Goal: Information Seeking & Learning: Learn about a topic

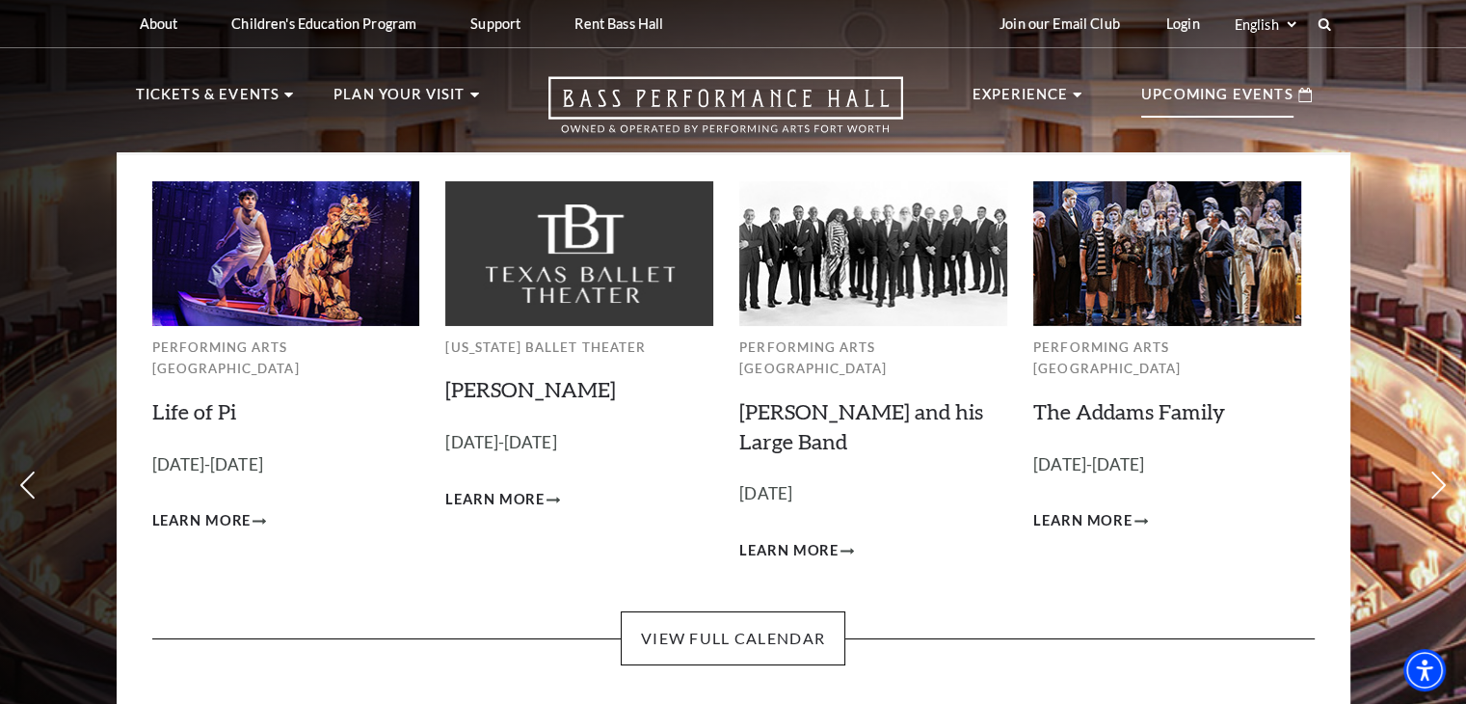
click at [1250, 111] on p "Upcoming Events" at bounding box center [1217, 100] width 152 height 35
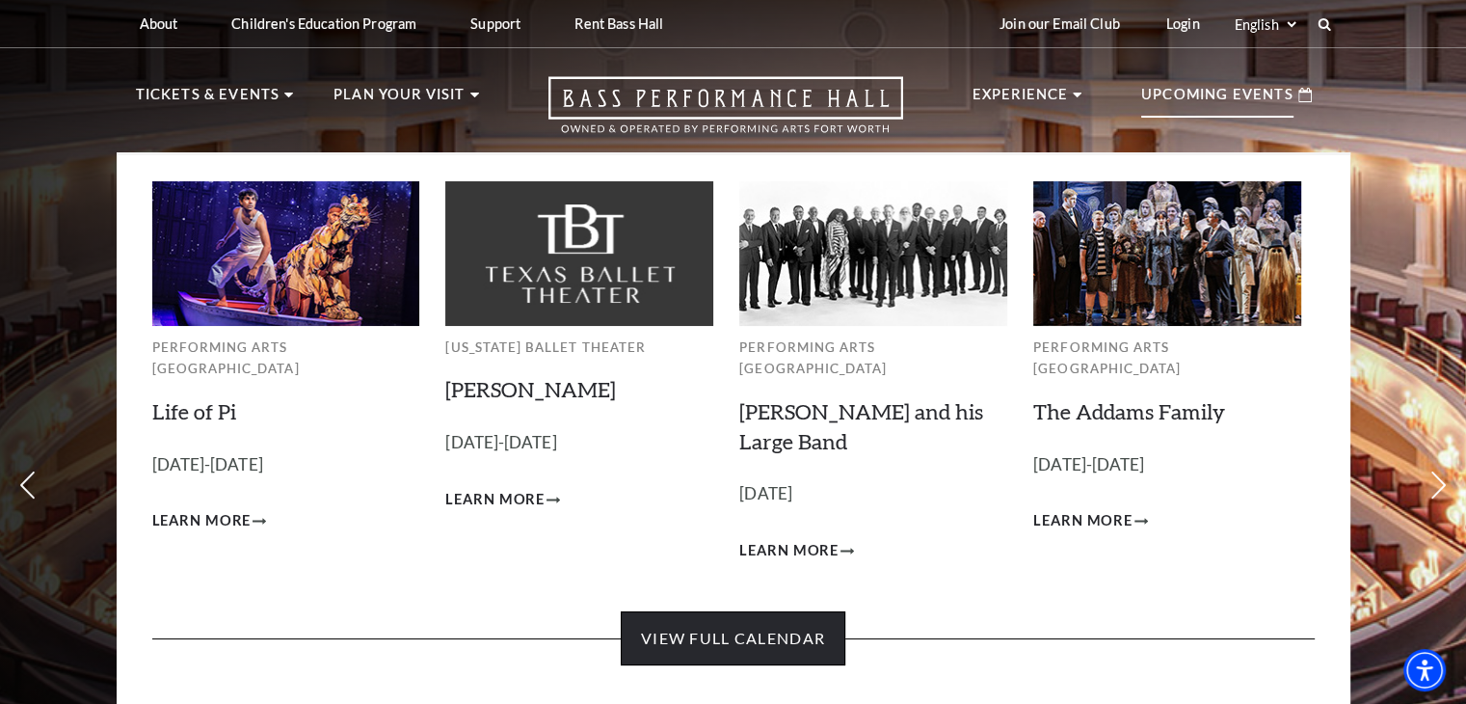
click at [740, 626] on link "View Full Calendar" at bounding box center [733, 638] width 225 height 54
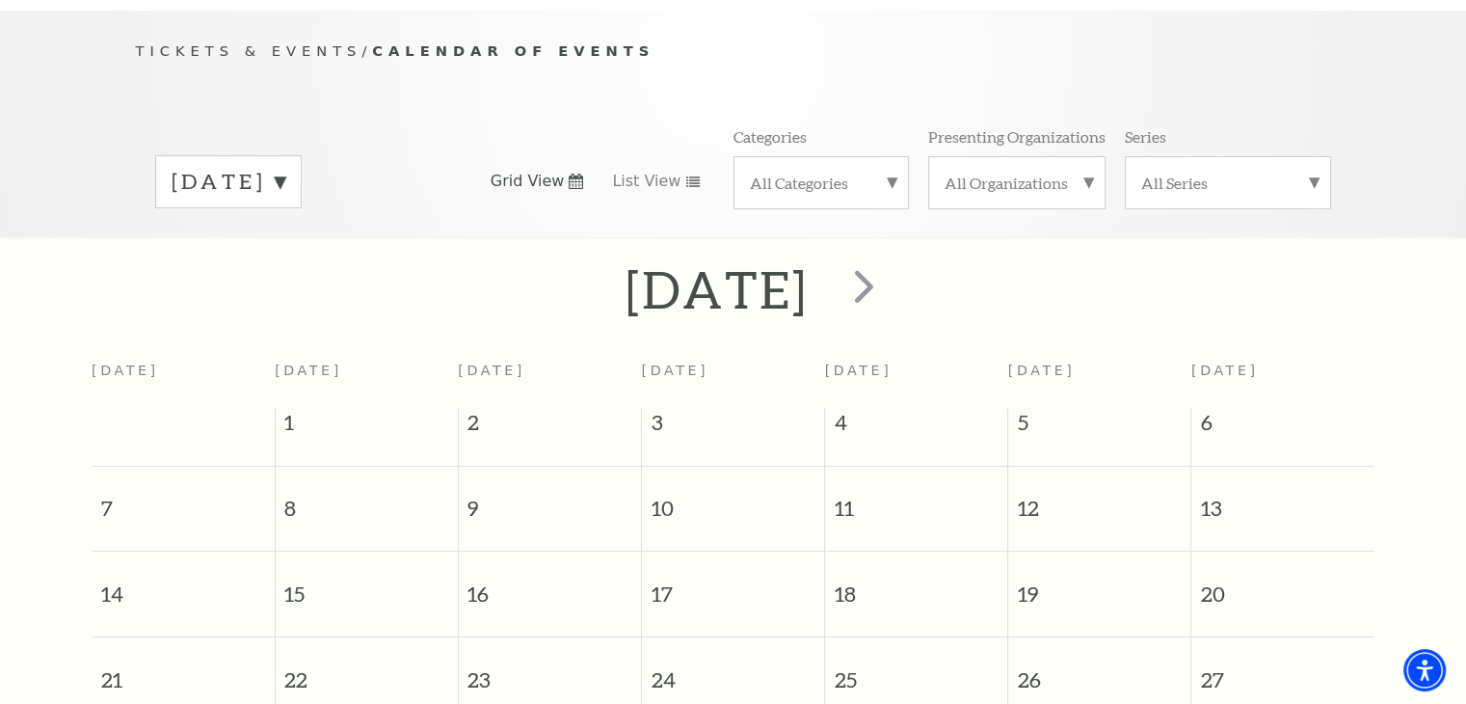
scroll to position [170, 0]
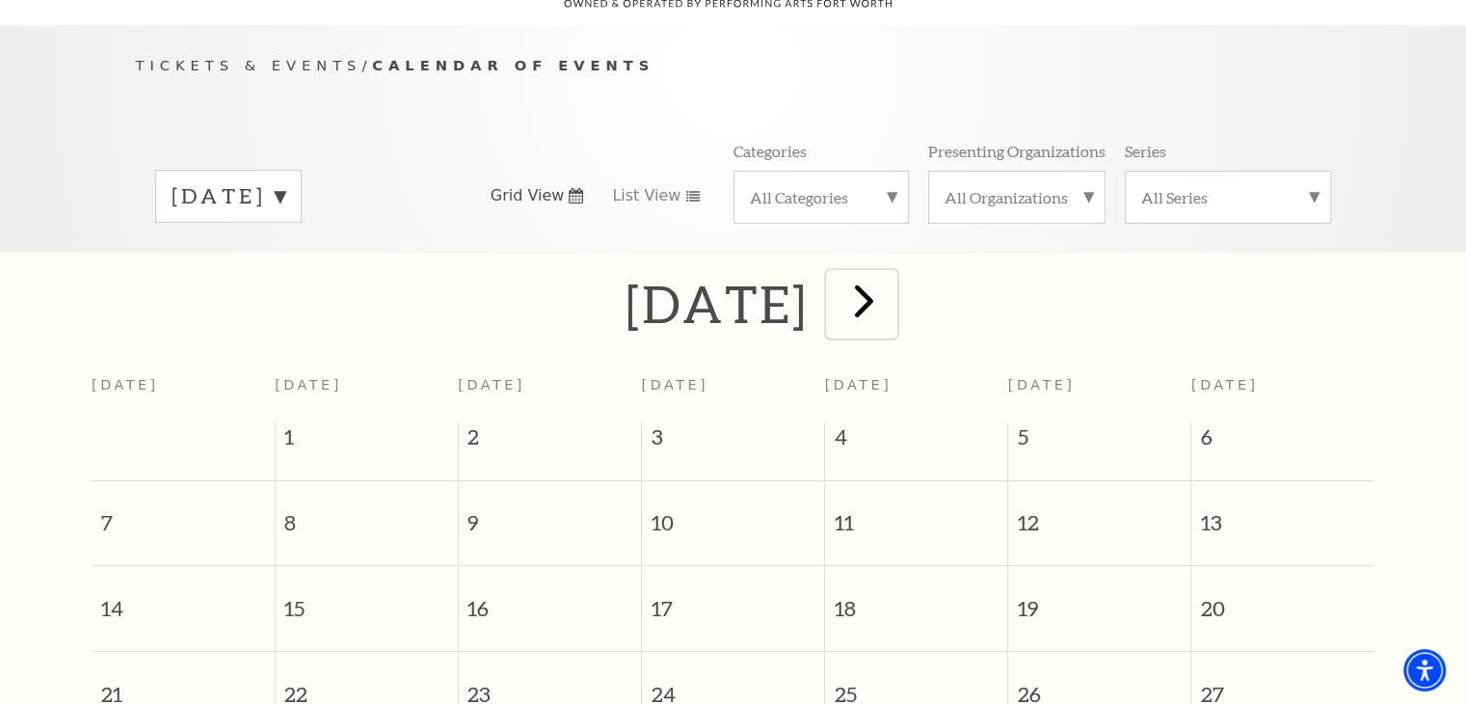
click at [891, 273] on span "next" at bounding box center [864, 300] width 55 height 55
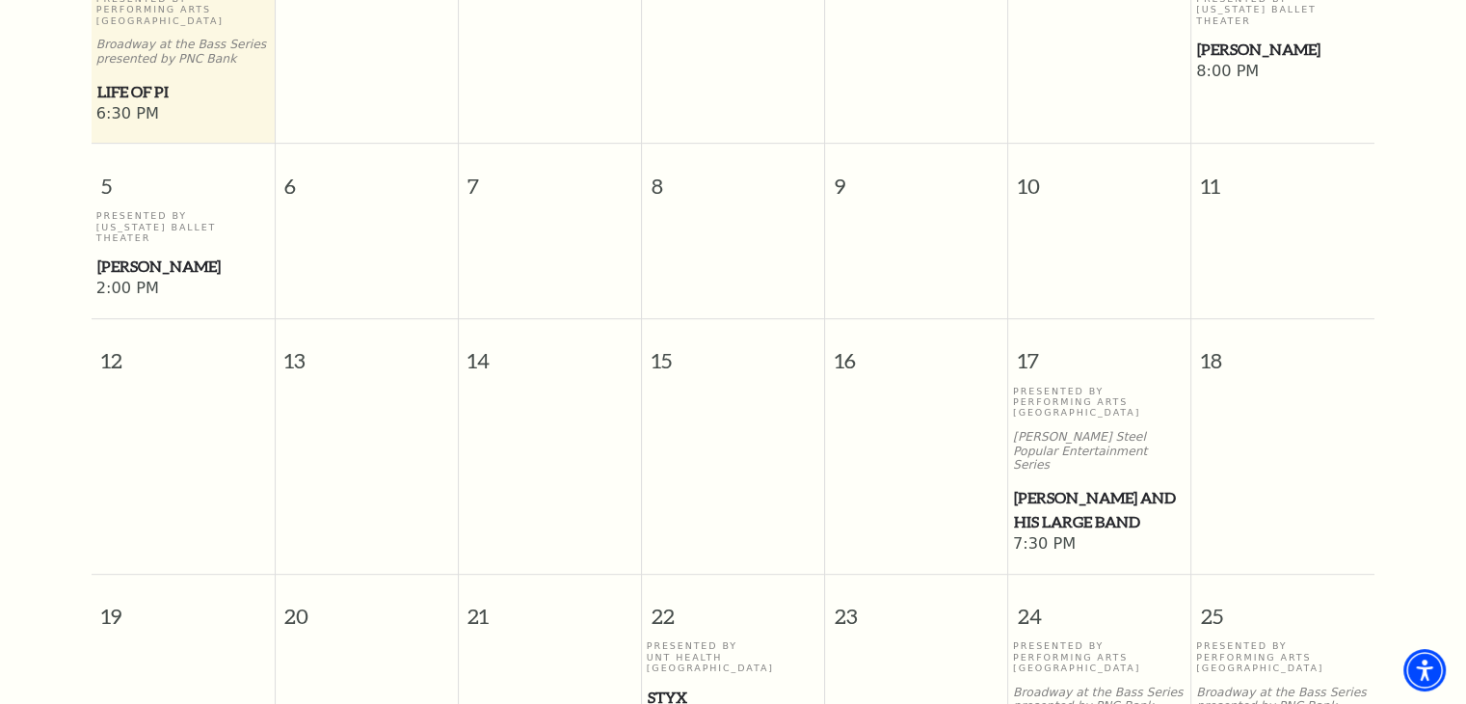
scroll to position [941, 0]
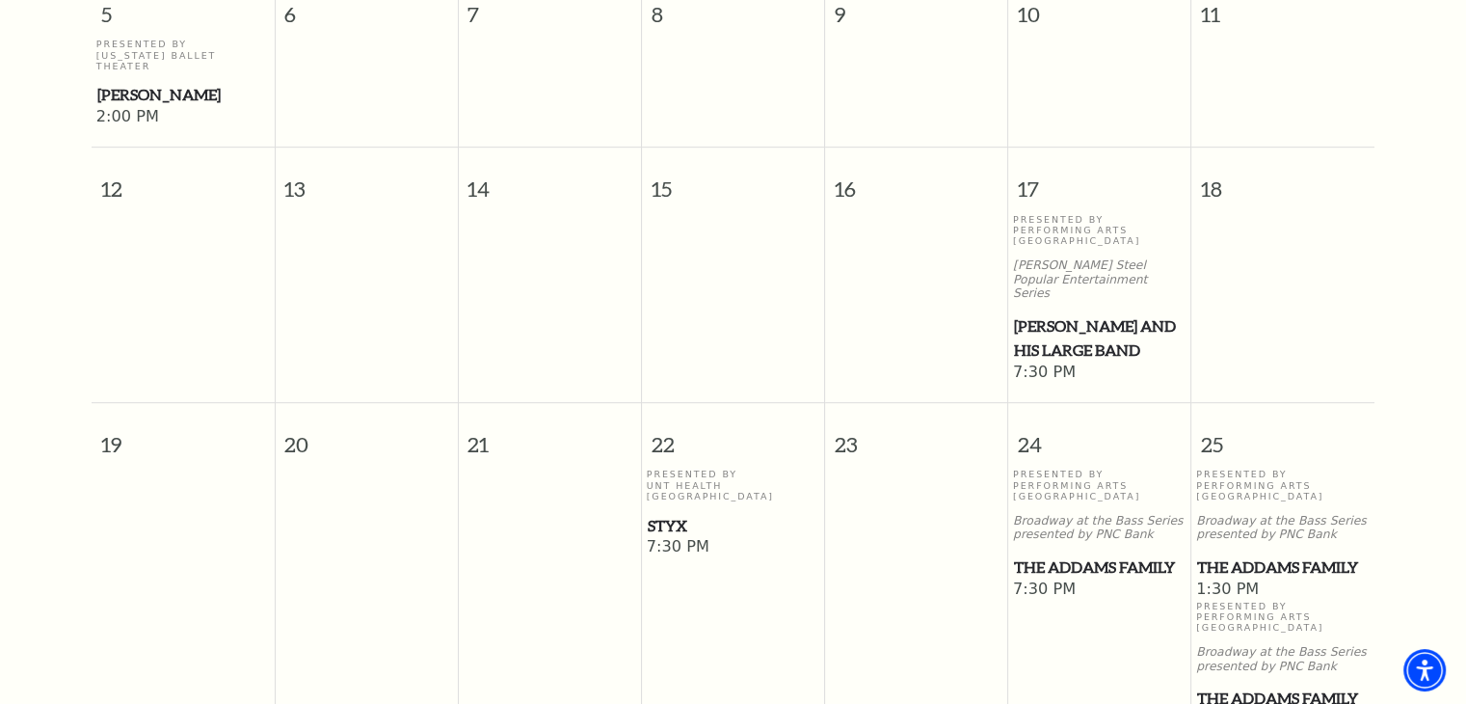
click at [1099, 314] on span "[PERSON_NAME] and his Large Band" at bounding box center [1100, 337] width 172 height 47
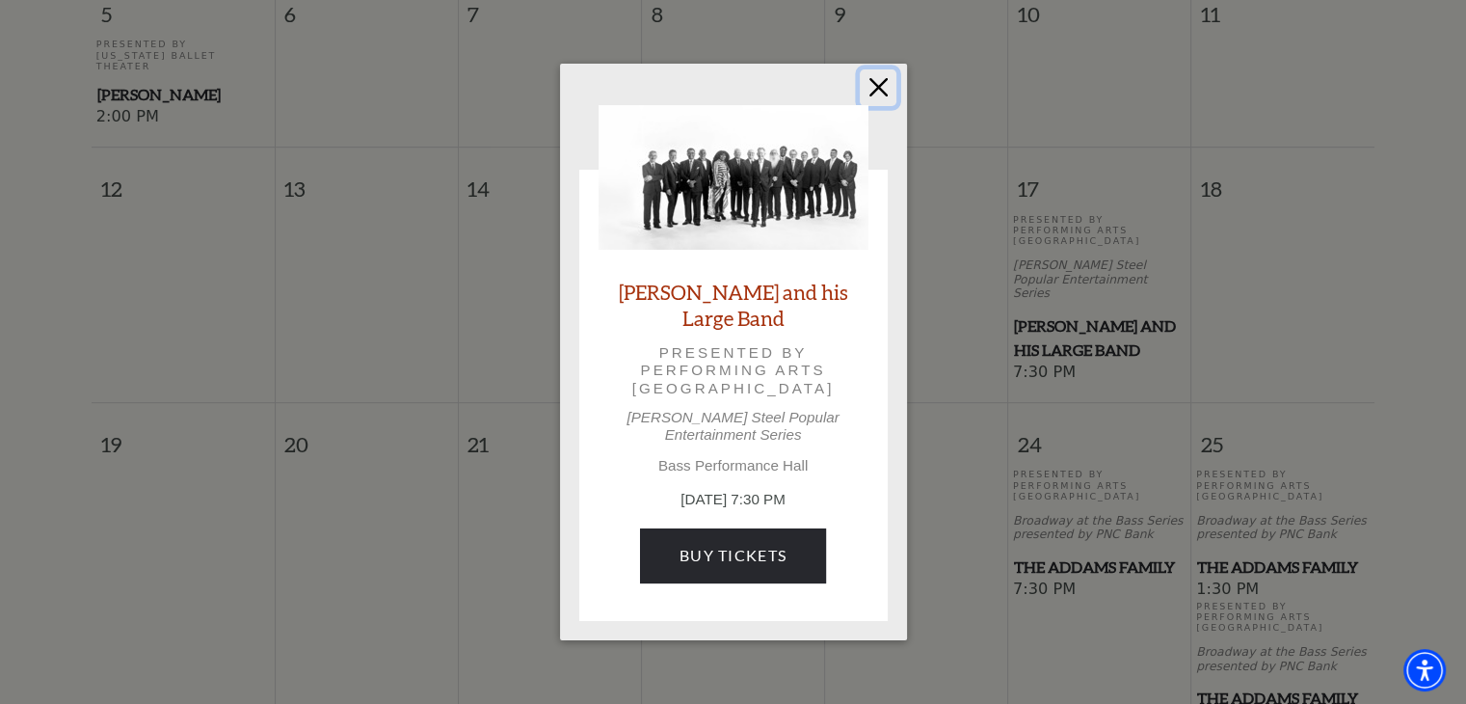
click at [874, 88] on button "Close" at bounding box center [878, 87] width 37 height 37
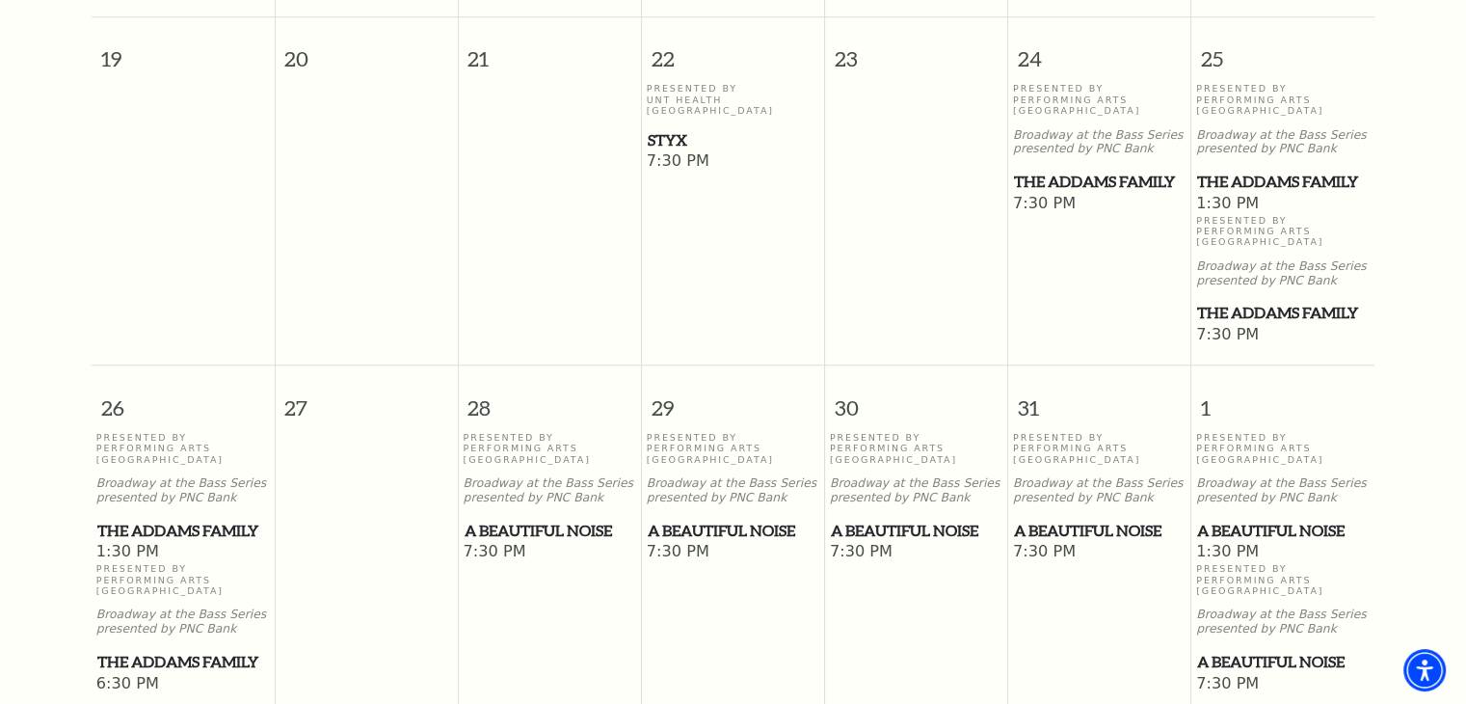
scroll to position [1422, 0]
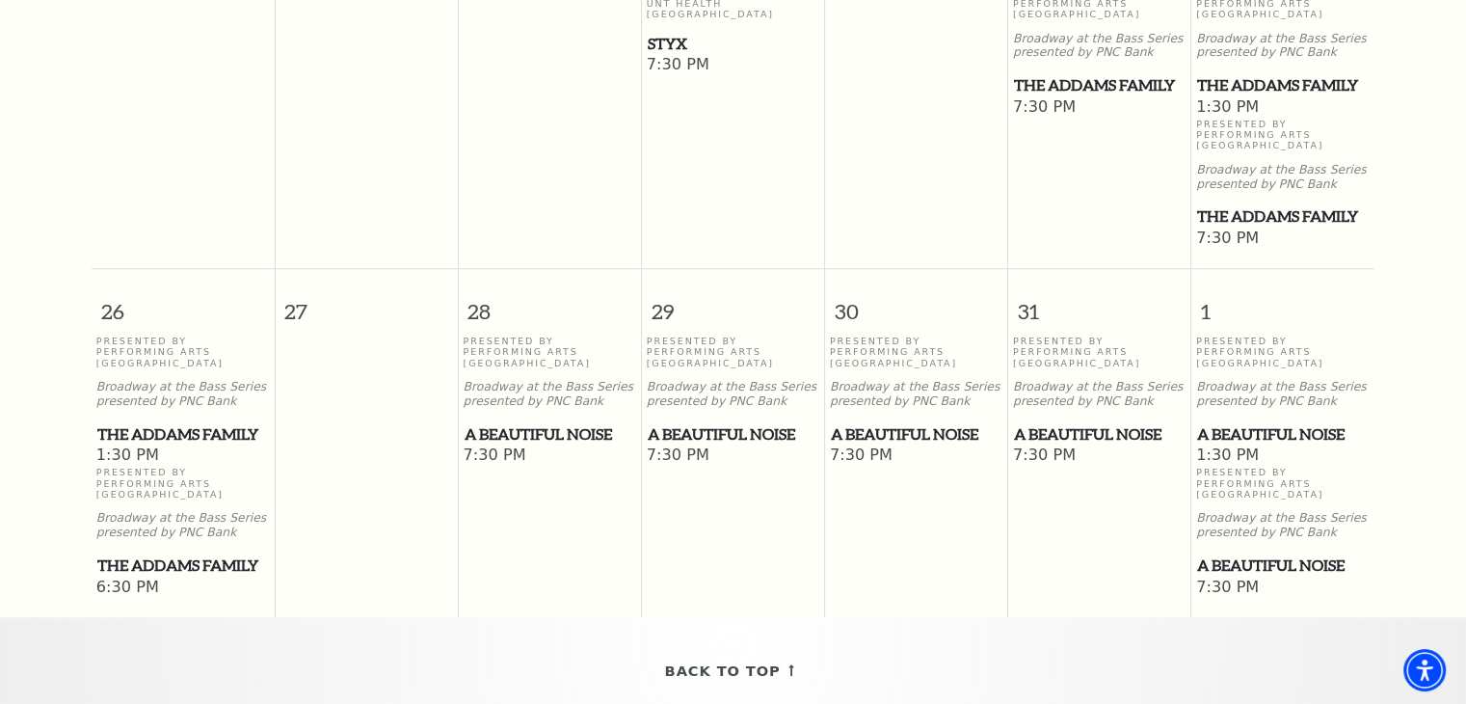
click at [1083, 422] on span "A Beautiful Noise" at bounding box center [1100, 434] width 172 height 24
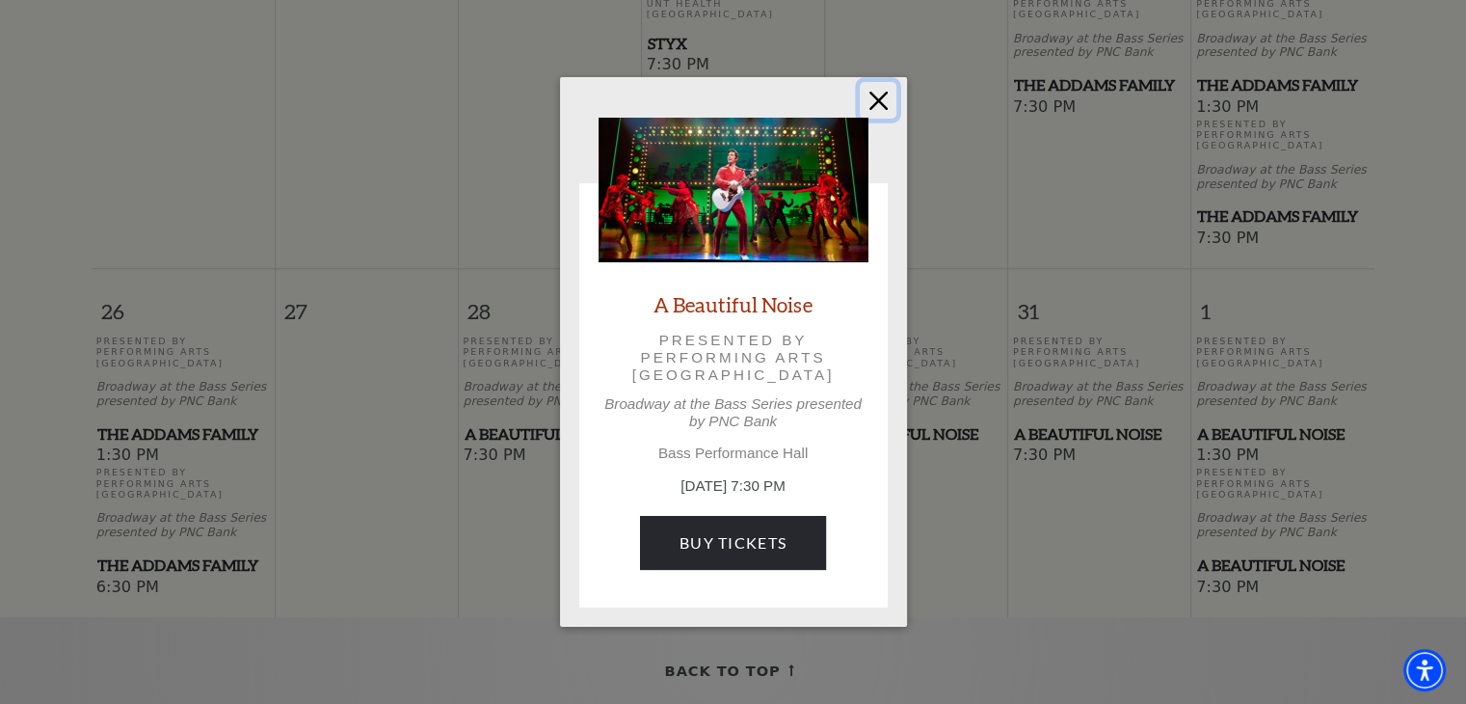
click at [888, 109] on button "Close" at bounding box center [878, 100] width 37 height 37
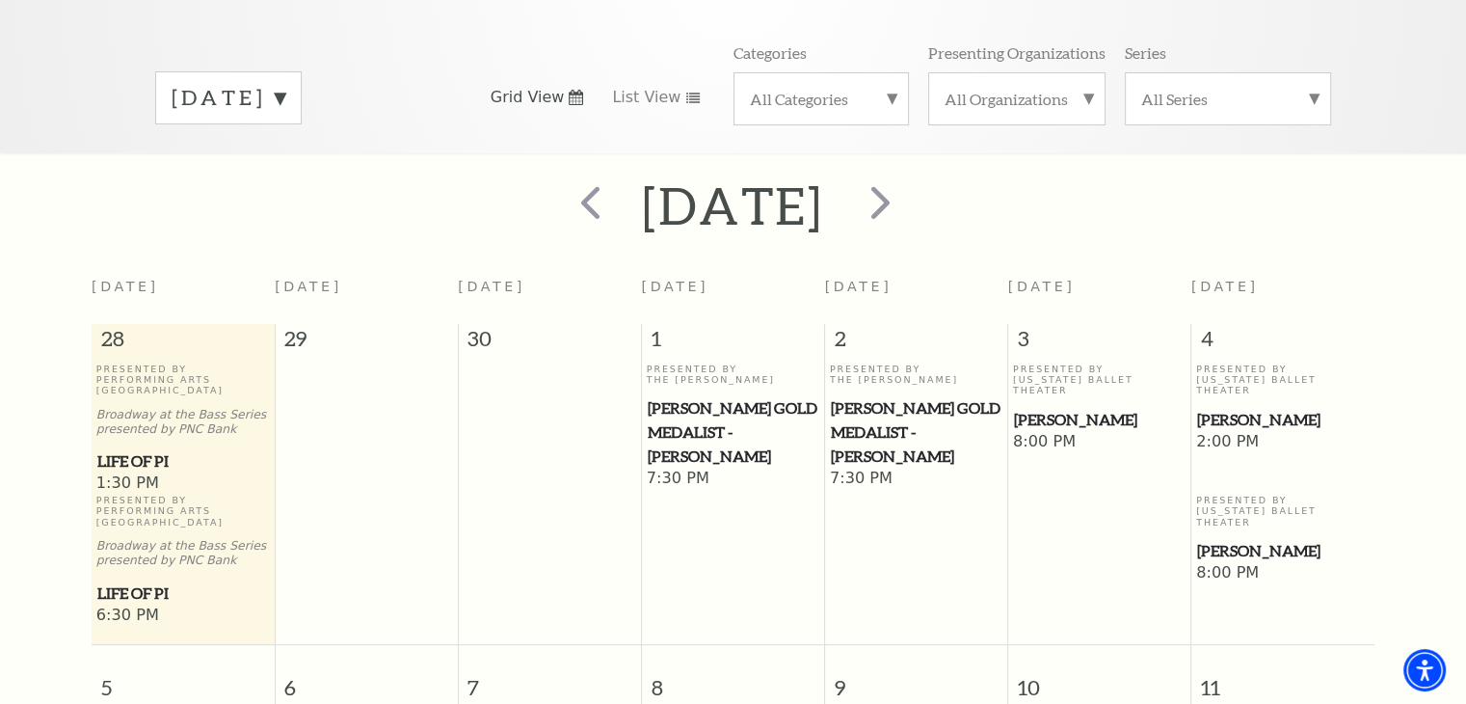
scroll to position [266, 0]
click at [908, 176] on span "next" at bounding box center [880, 203] width 55 height 55
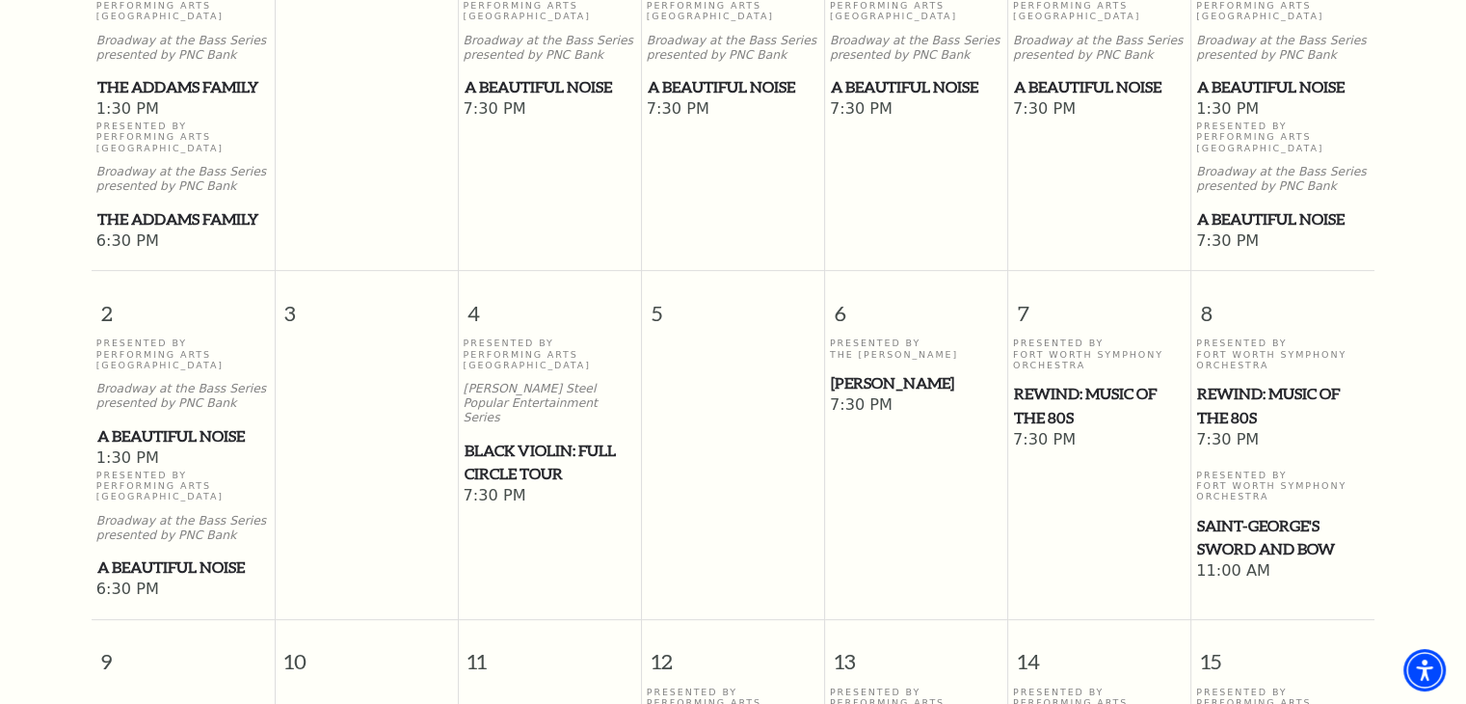
scroll to position [651, 0]
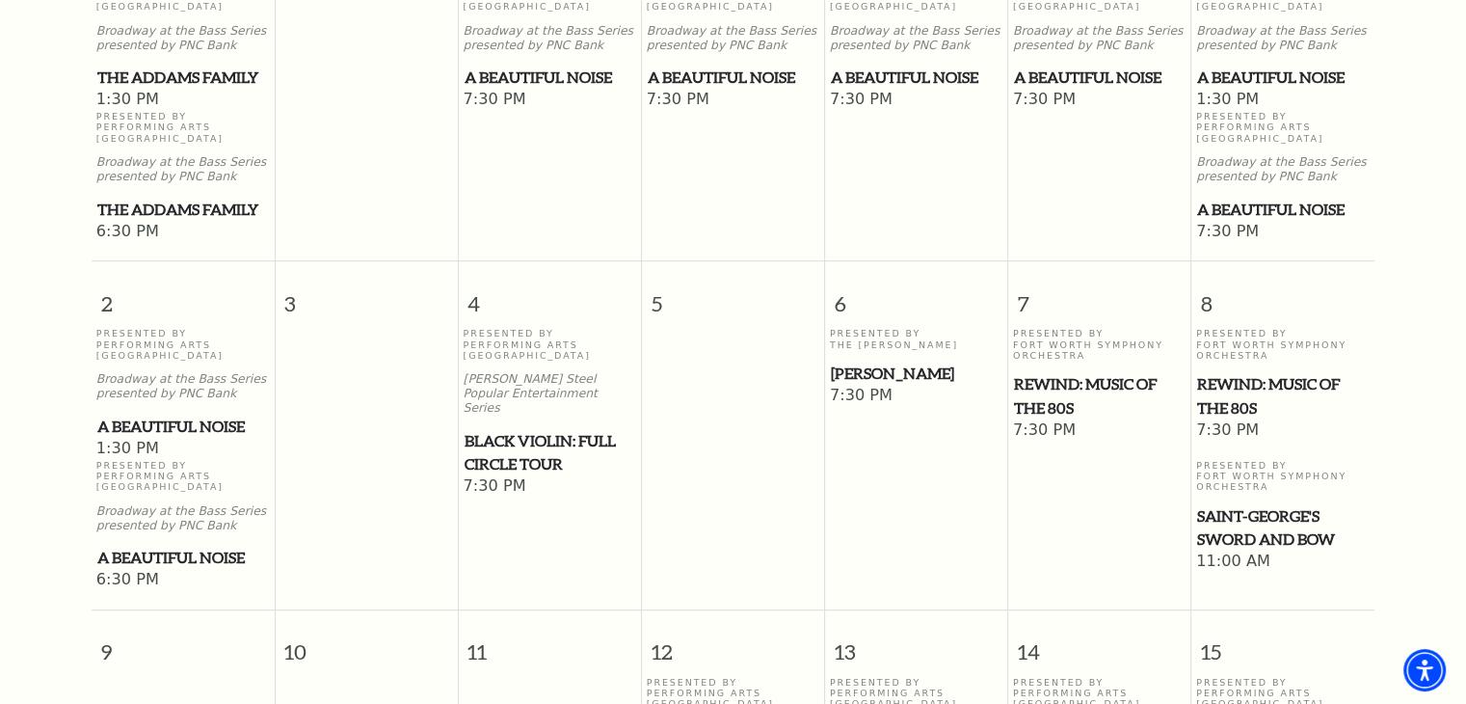
click at [1083, 374] on span "REWIND: Music of the 80s" at bounding box center [1100, 395] width 172 height 47
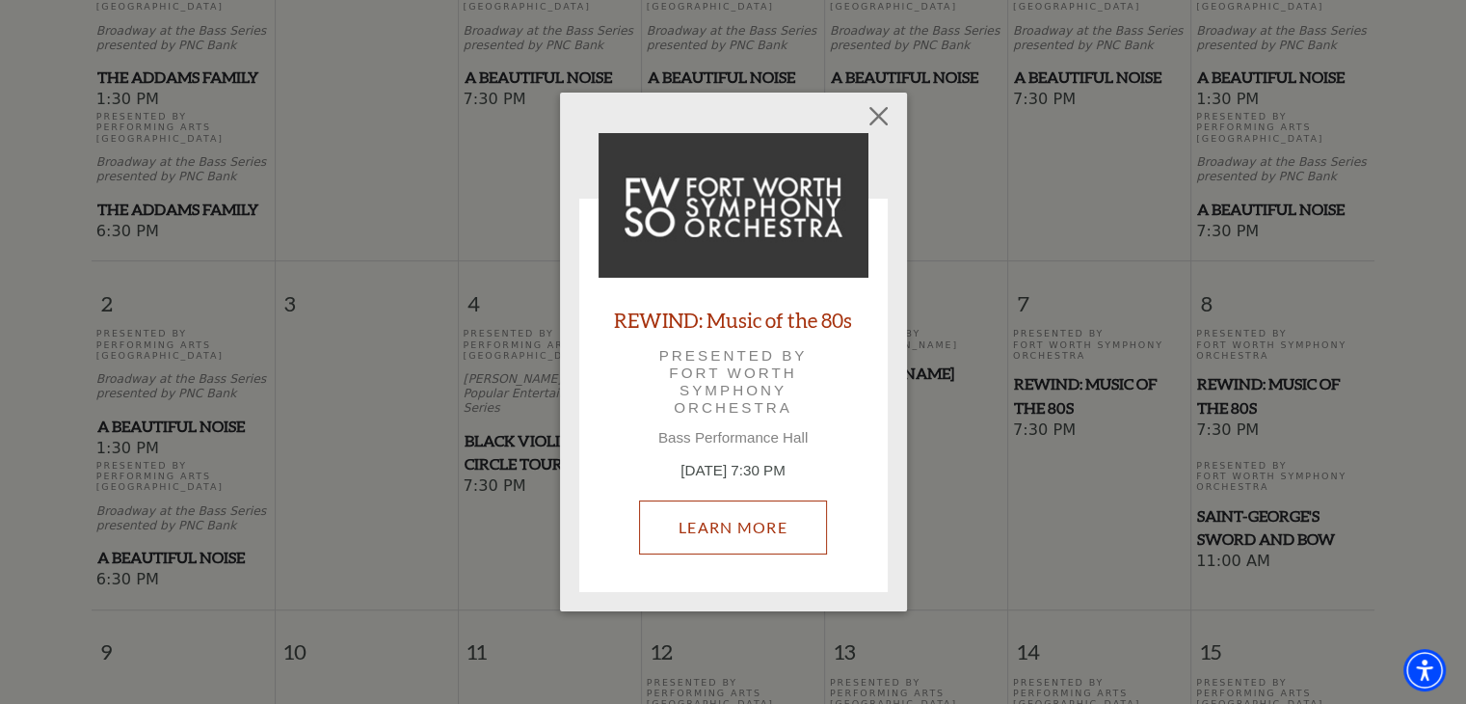
click at [709, 533] on link "Learn More" at bounding box center [733, 527] width 188 height 54
